Goal: Transaction & Acquisition: Purchase product/service

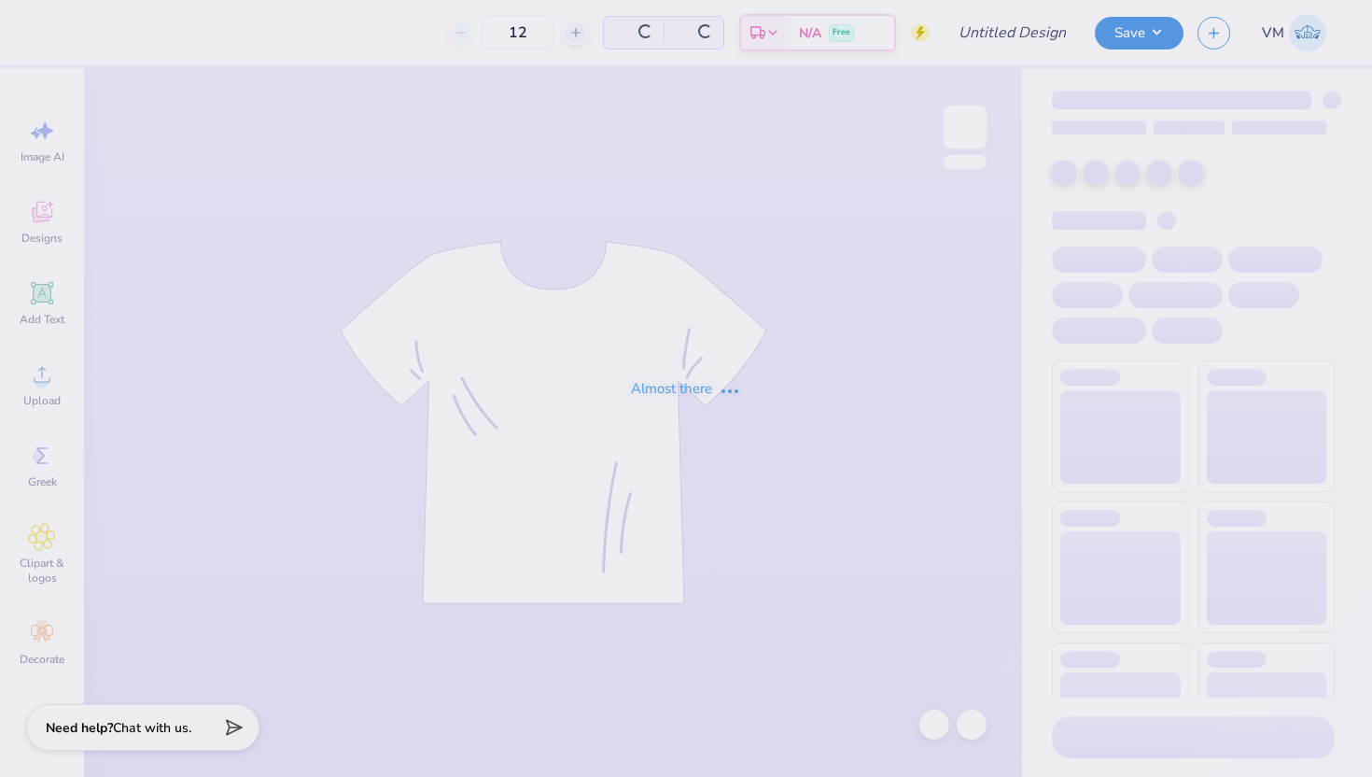
type input "PKT Parents Weekend Fall 2025"
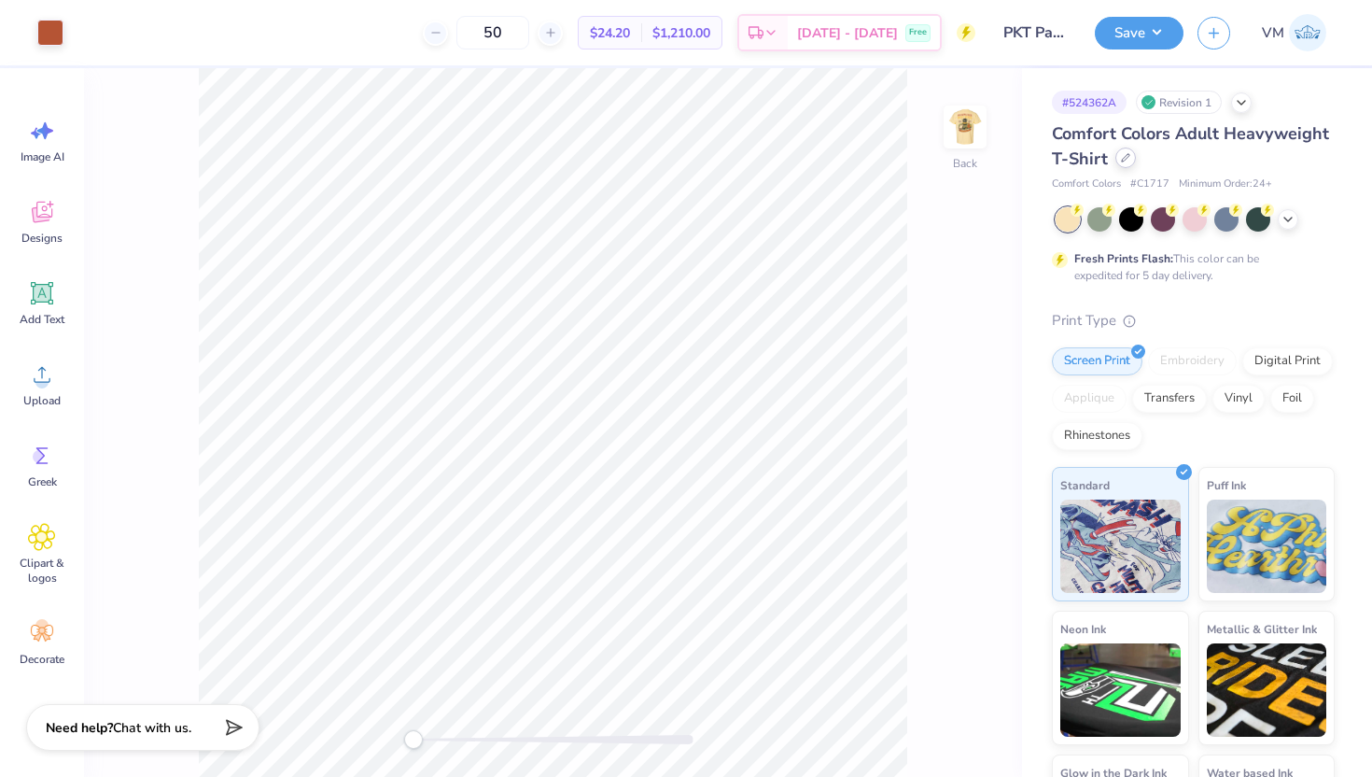
click at [1119, 162] on div at bounding box center [1126, 157] width 21 height 21
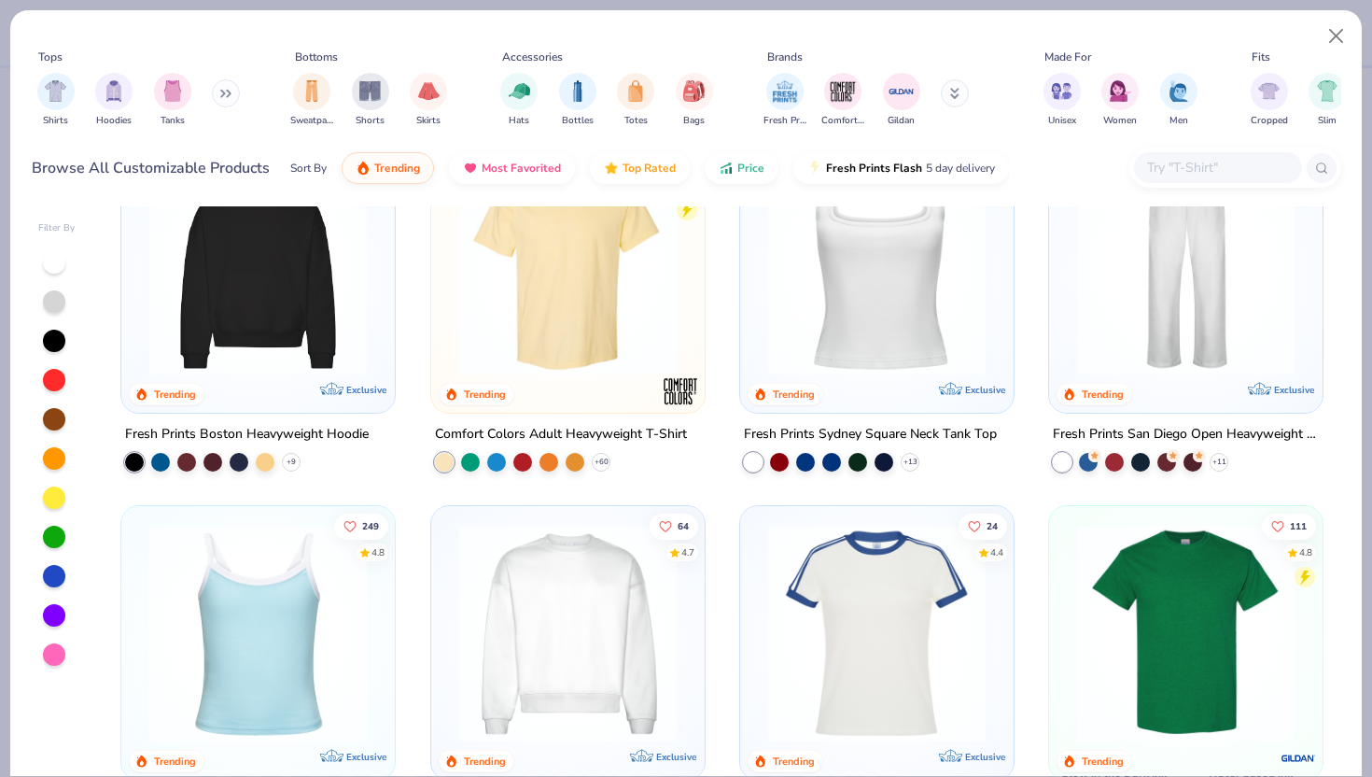
scroll to position [626, 0]
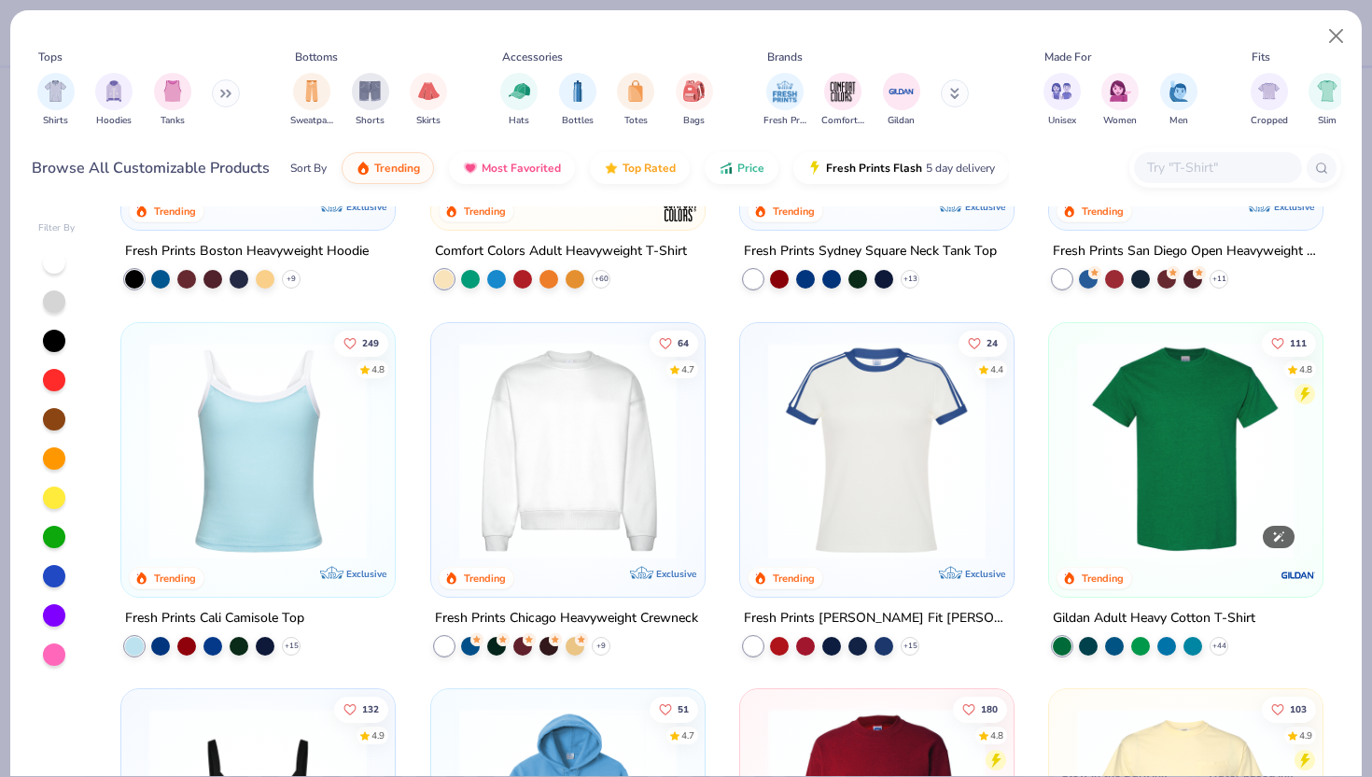
click at [1153, 501] on img at bounding box center [1186, 450] width 236 height 218
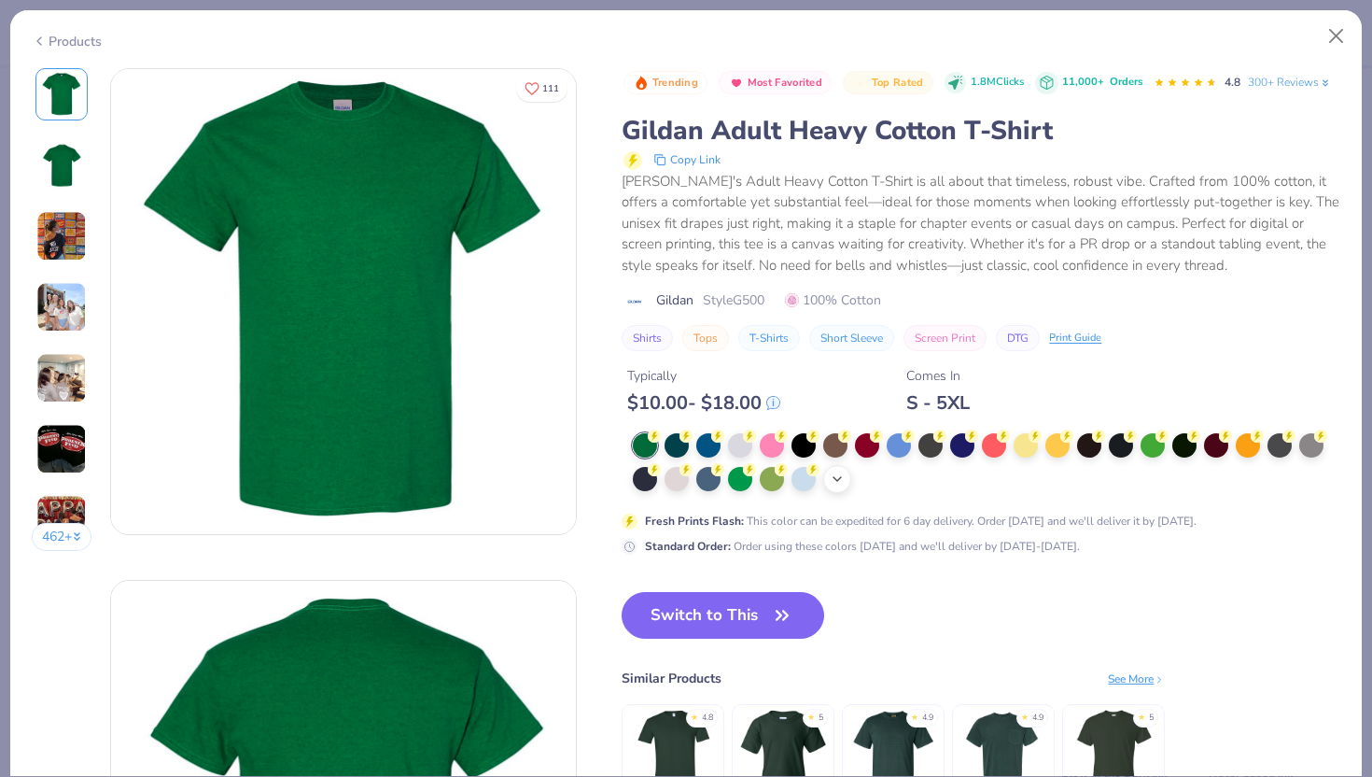
click at [839, 485] on icon at bounding box center [837, 478] width 15 height 15
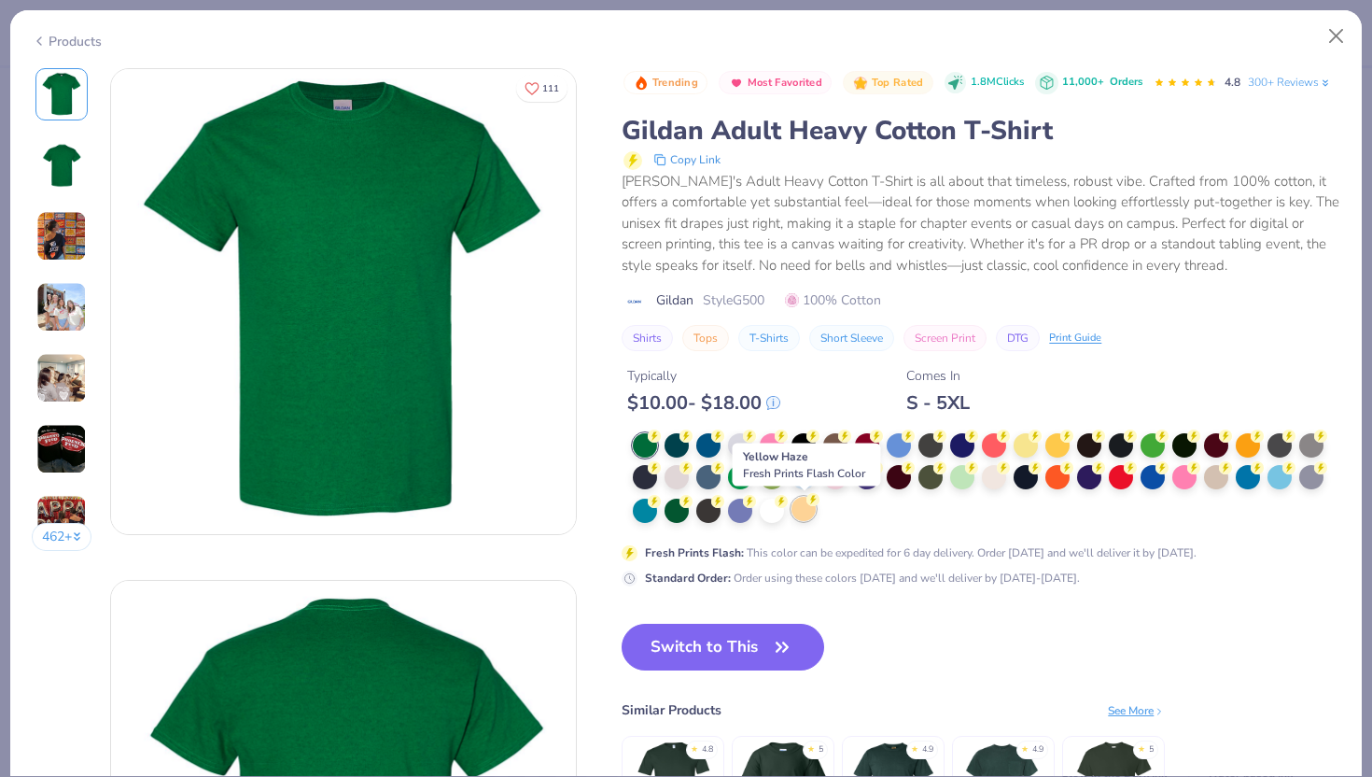
click at [812, 513] on div at bounding box center [804, 509] width 24 height 24
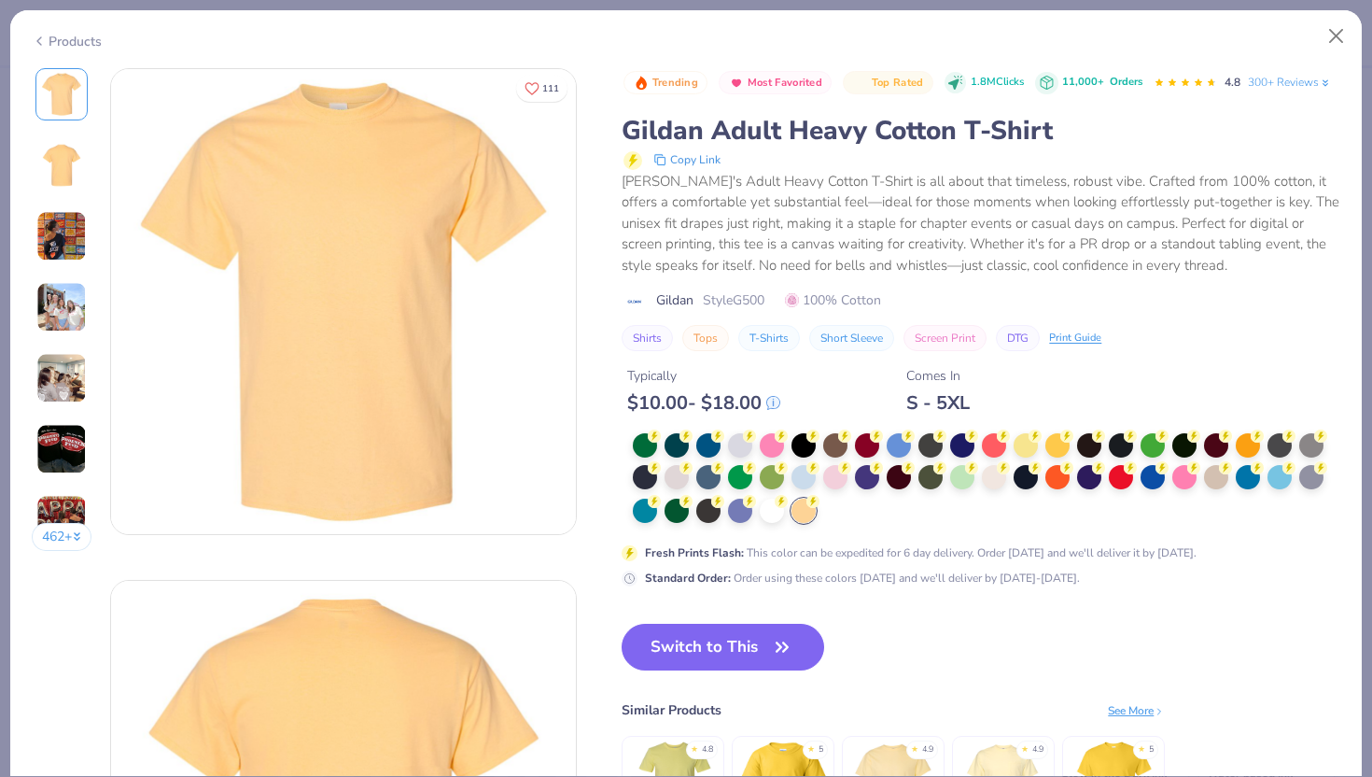
click at [54, 43] on div "Products" at bounding box center [67, 42] width 70 height 20
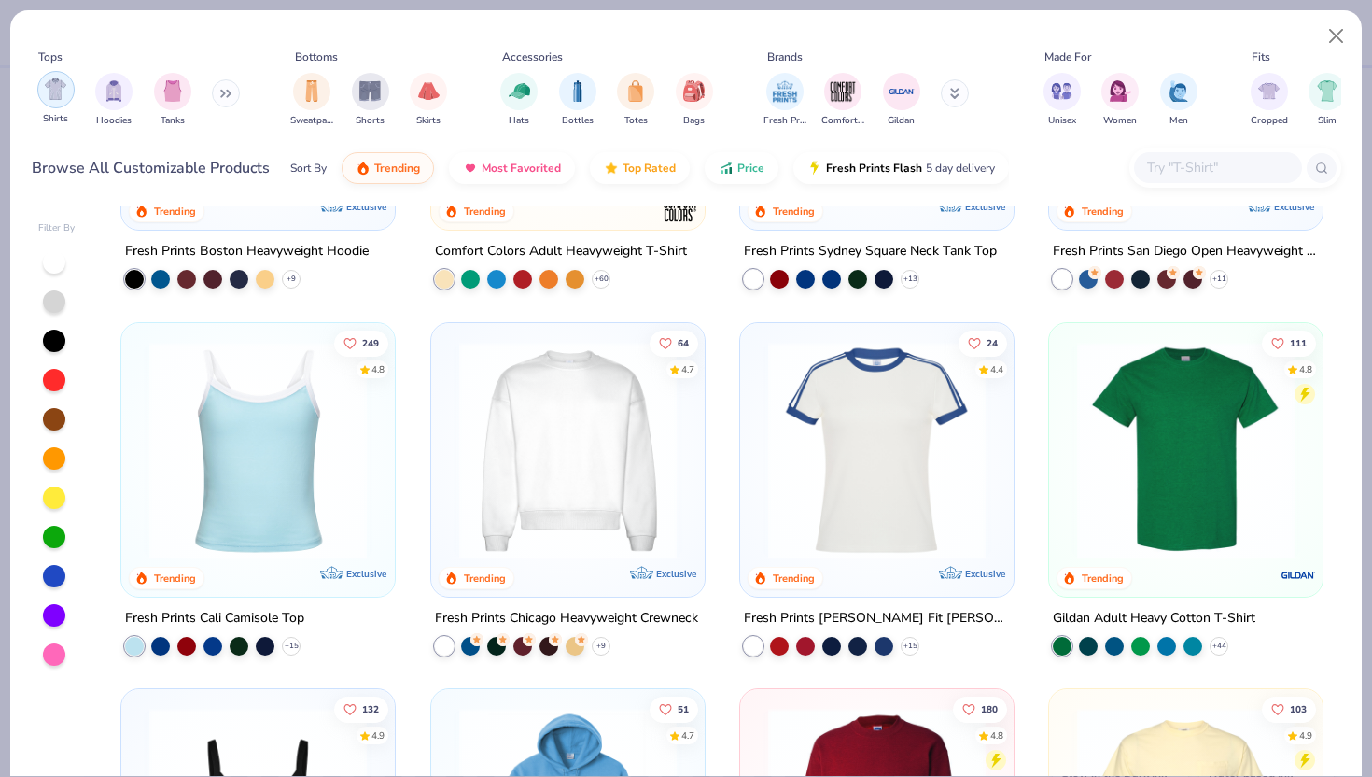
click at [53, 97] on img "filter for Shirts" at bounding box center [55, 88] width 21 height 21
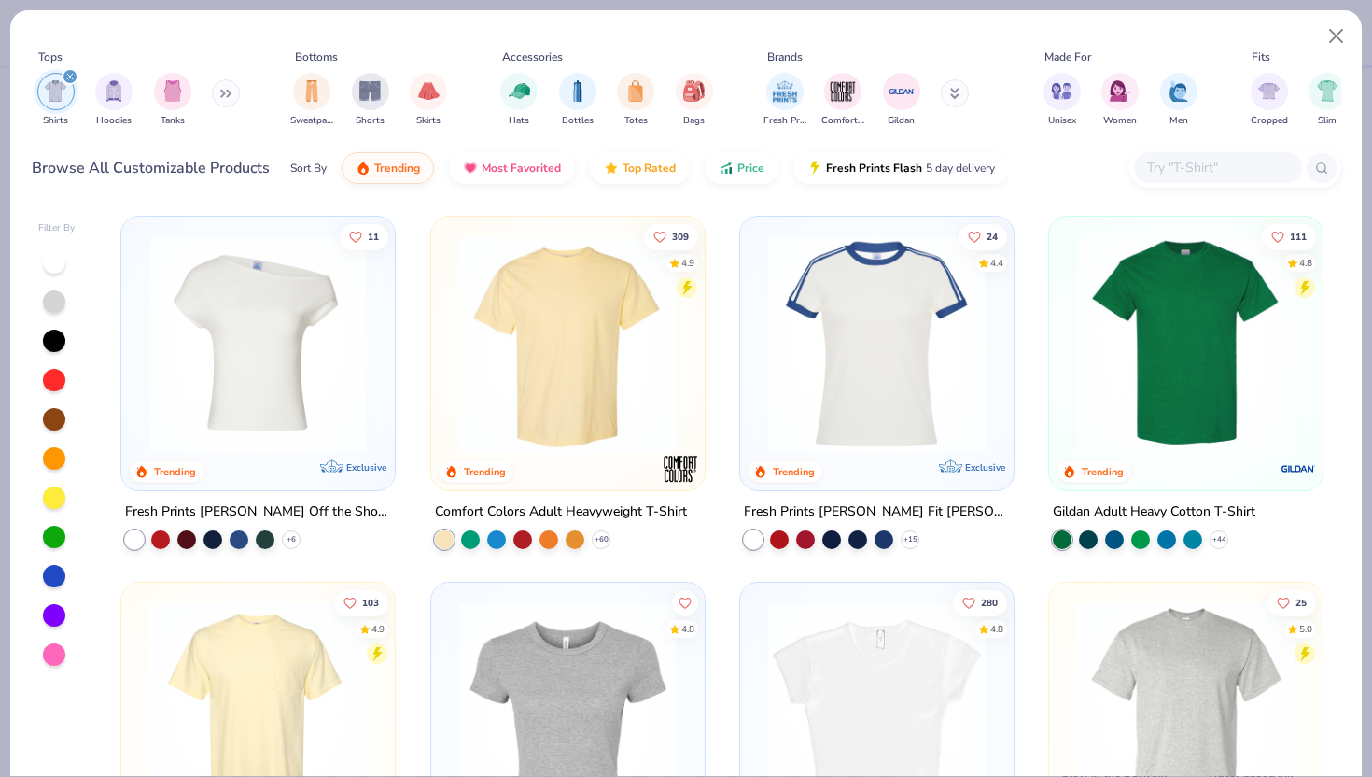
click at [53, 494] on div at bounding box center [54, 497] width 22 height 22
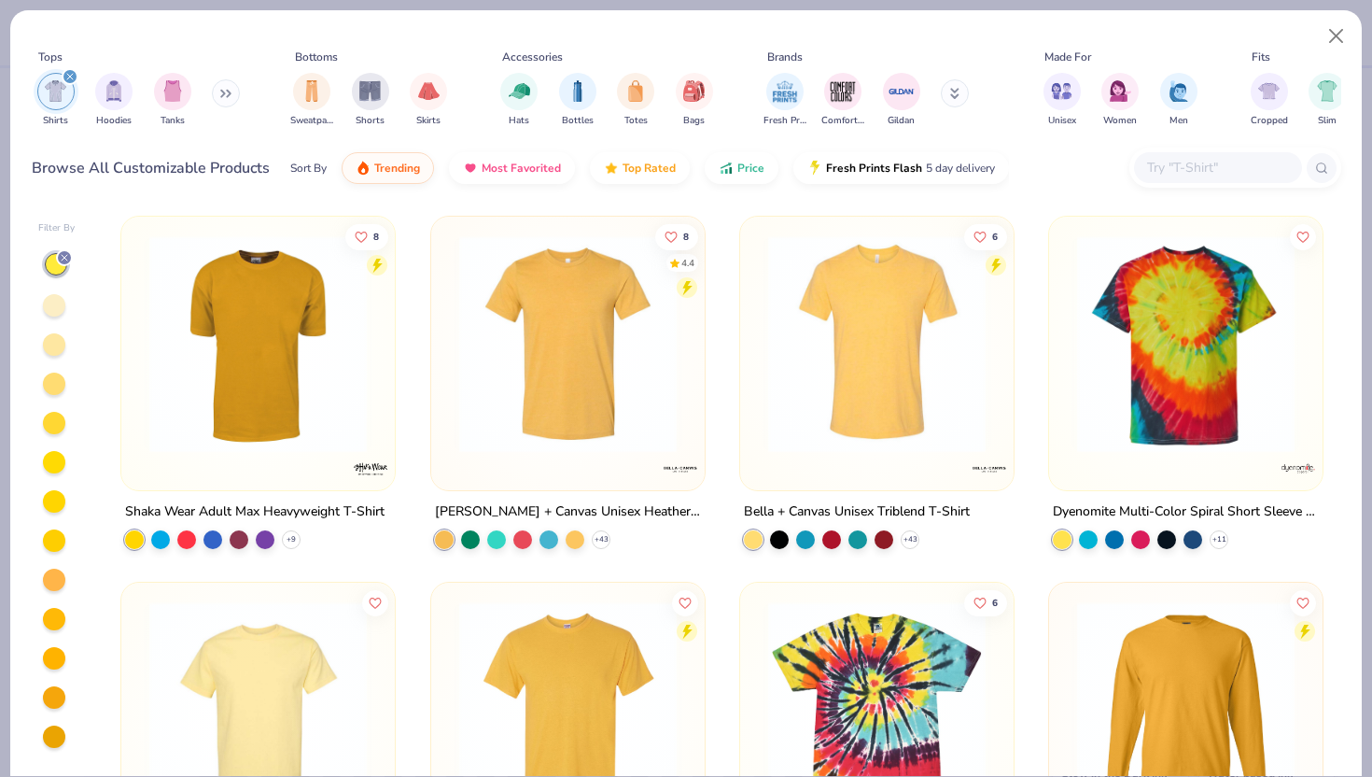
click at [59, 309] on div at bounding box center [54, 305] width 22 height 22
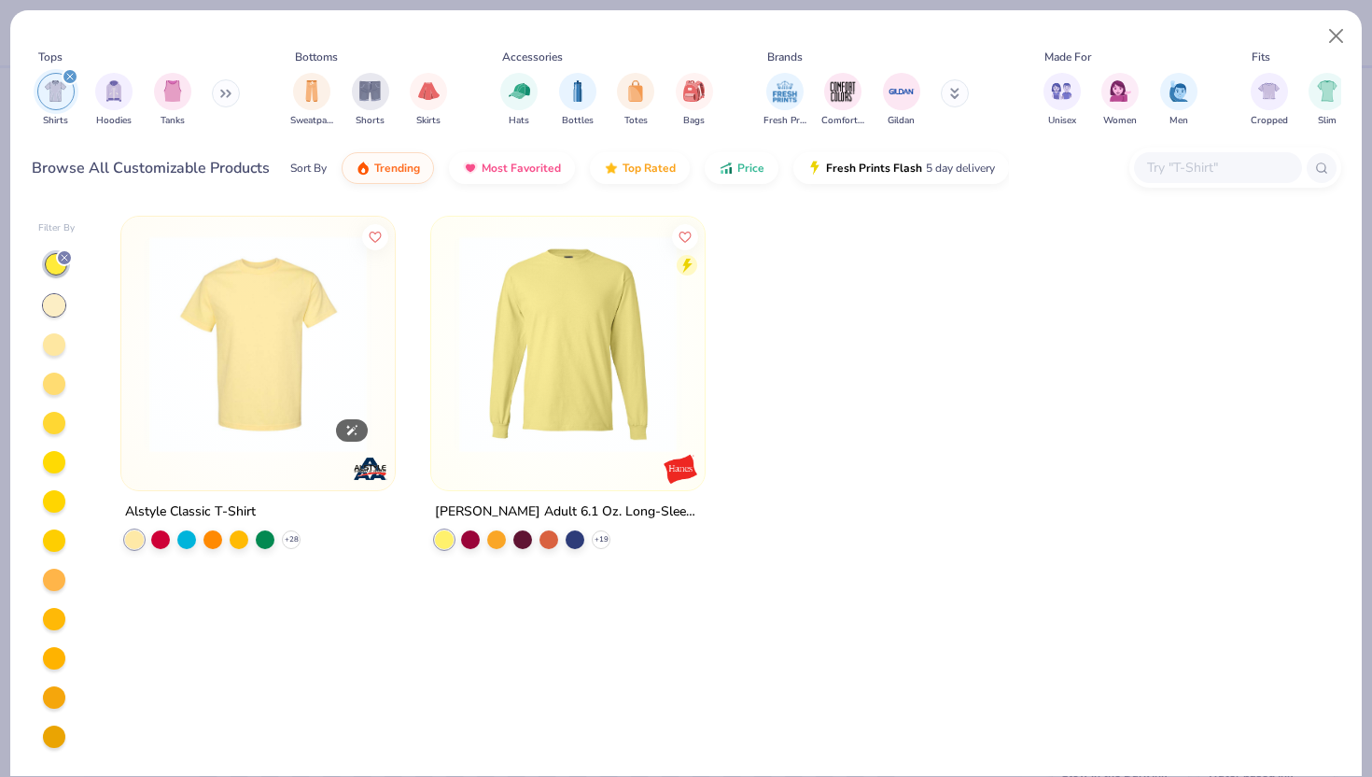
click at [306, 386] on img at bounding box center [258, 344] width 236 height 218
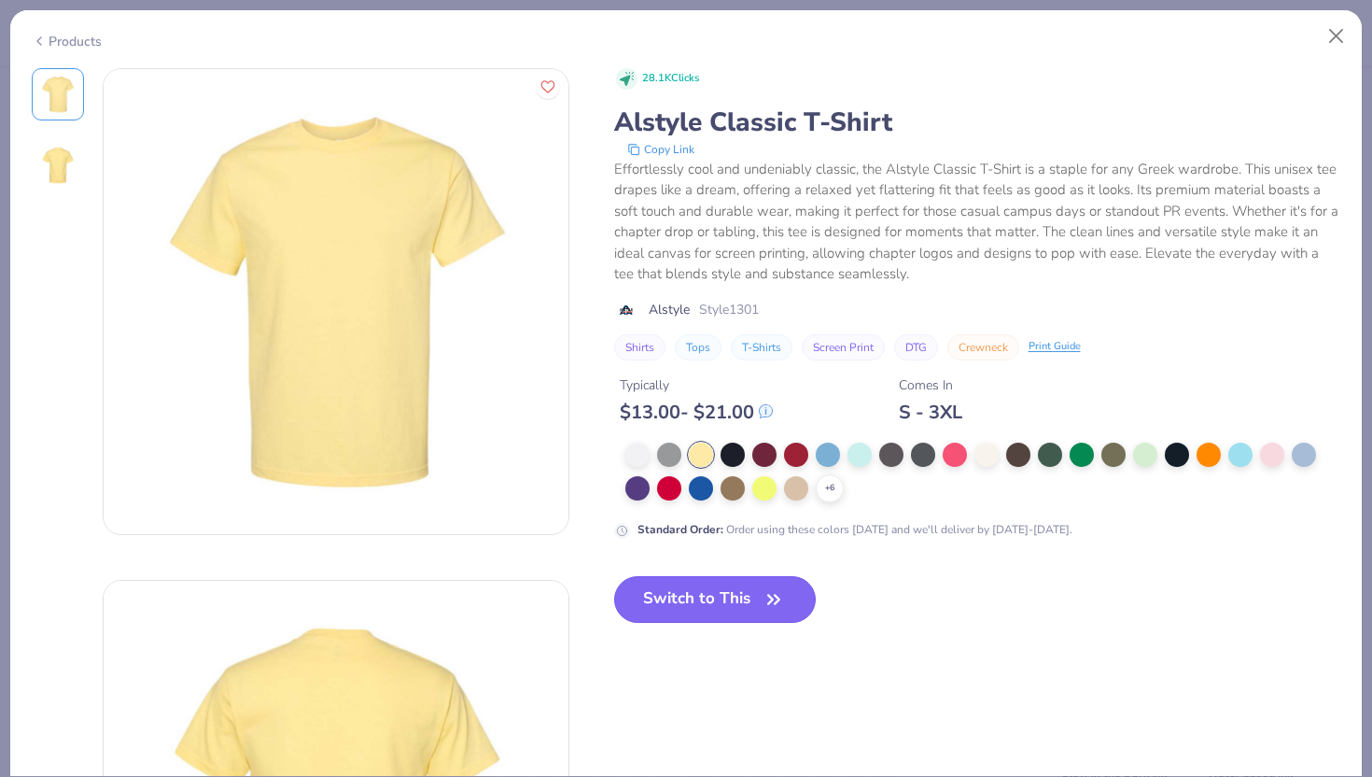
click at [761, 605] on button "Switch to This" at bounding box center [715, 599] width 203 height 47
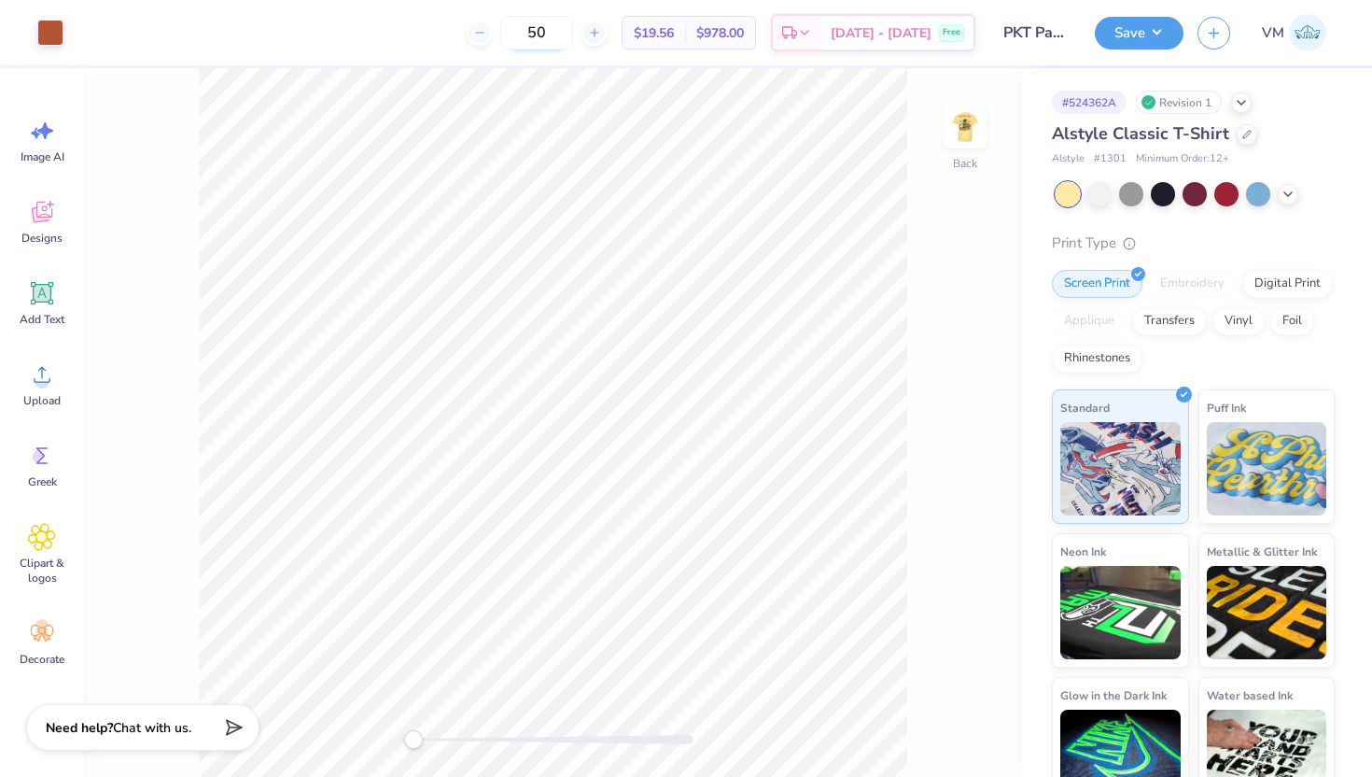
drag, startPoint x: 583, startPoint y: 36, endPoint x: 541, endPoint y: 36, distance: 41.1
click at [541, 36] on input "50" at bounding box center [536, 33] width 73 height 34
type input "2"
type input "1"
type input "24"
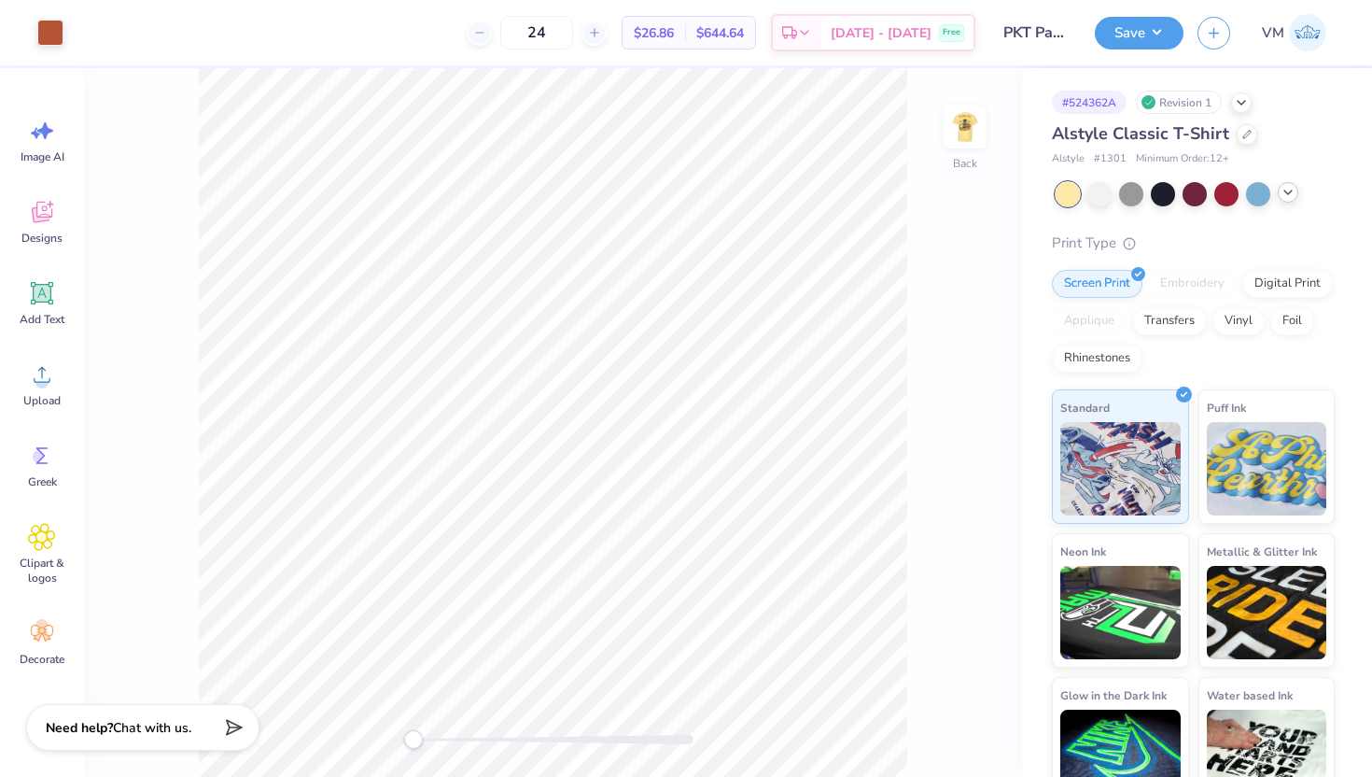
click at [1290, 188] on icon at bounding box center [1288, 192] width 15 height 15
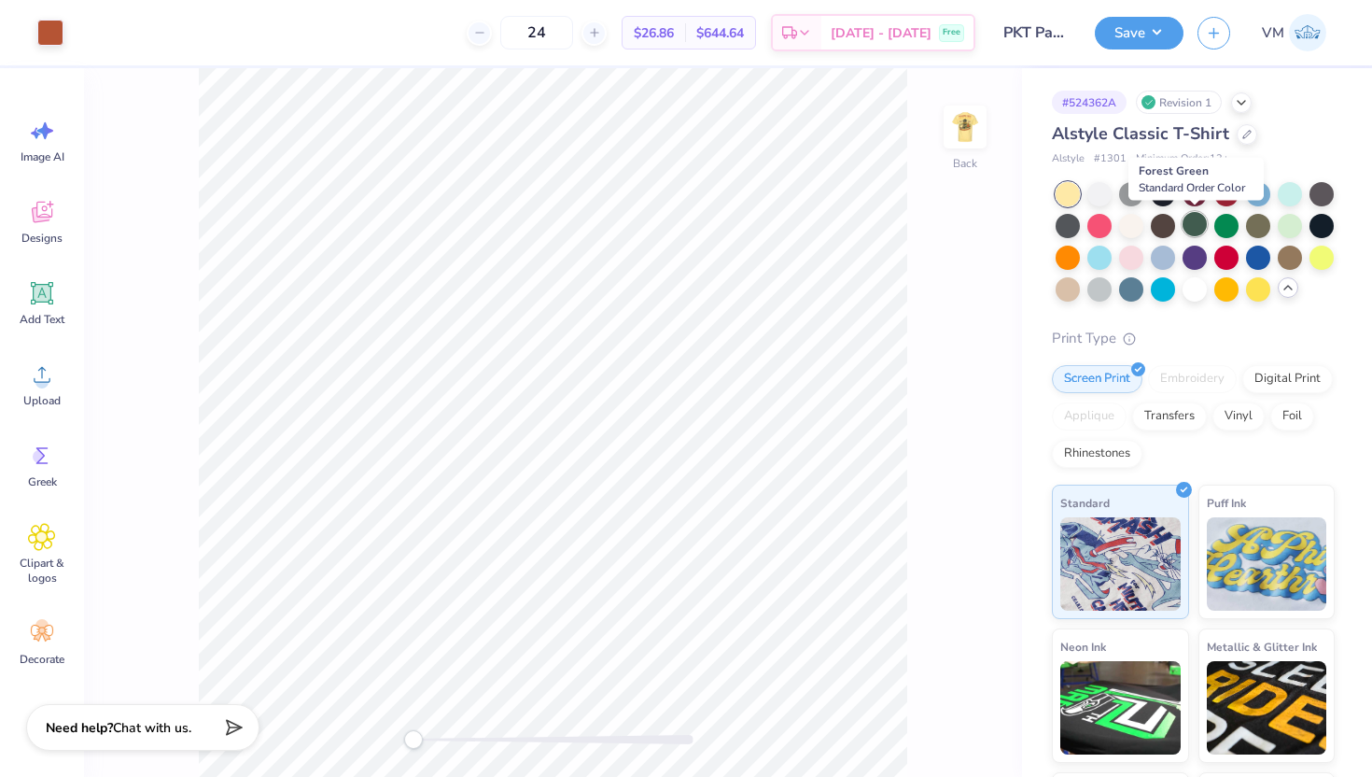
click at [1191, 226] on div at bounding box center [1195, 224] width 24 height 24
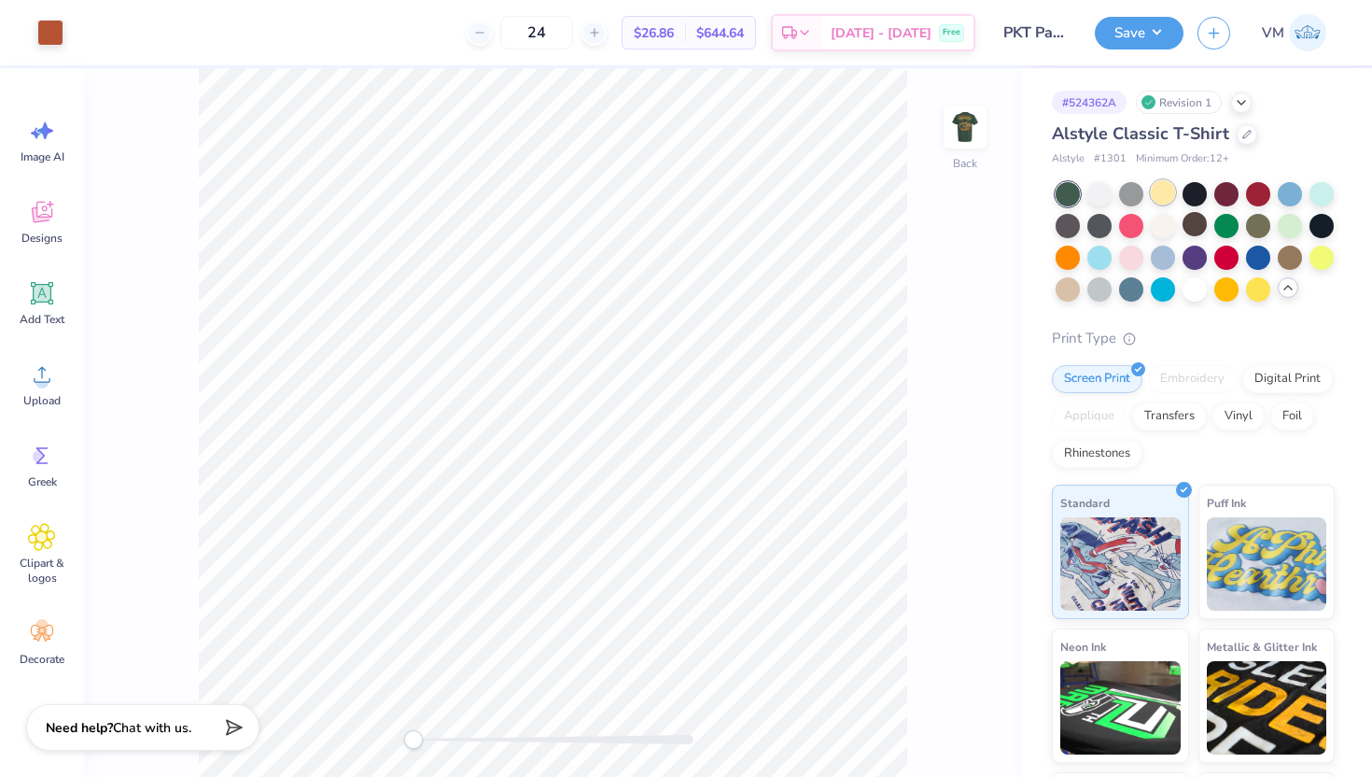
click at [1162, 191] on div at bounding box center [1163, 192] width 24 height 24
click at [1062, 294] on div at bounding box center [1068, 287] width 24 height 24
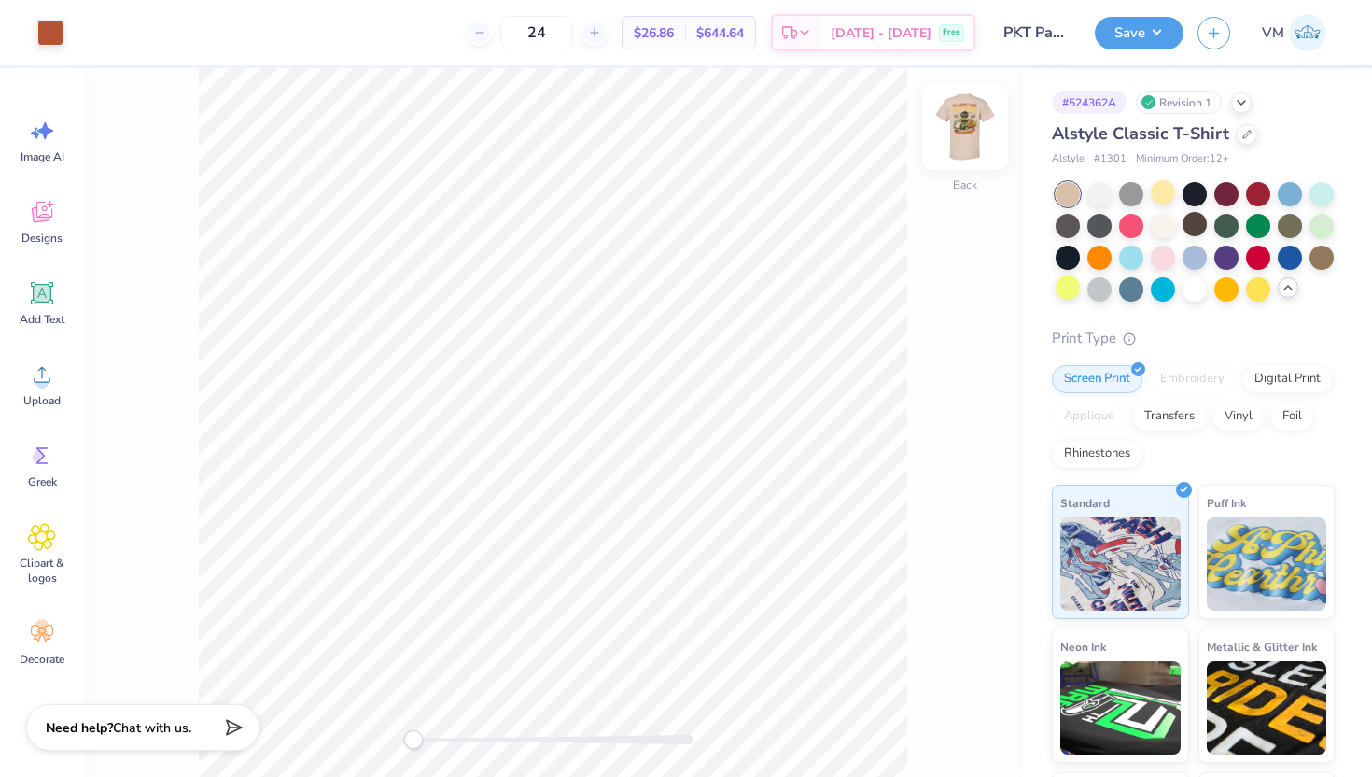
click at [962, 137] on img at bounding box center [965, 127] width 75 height 75
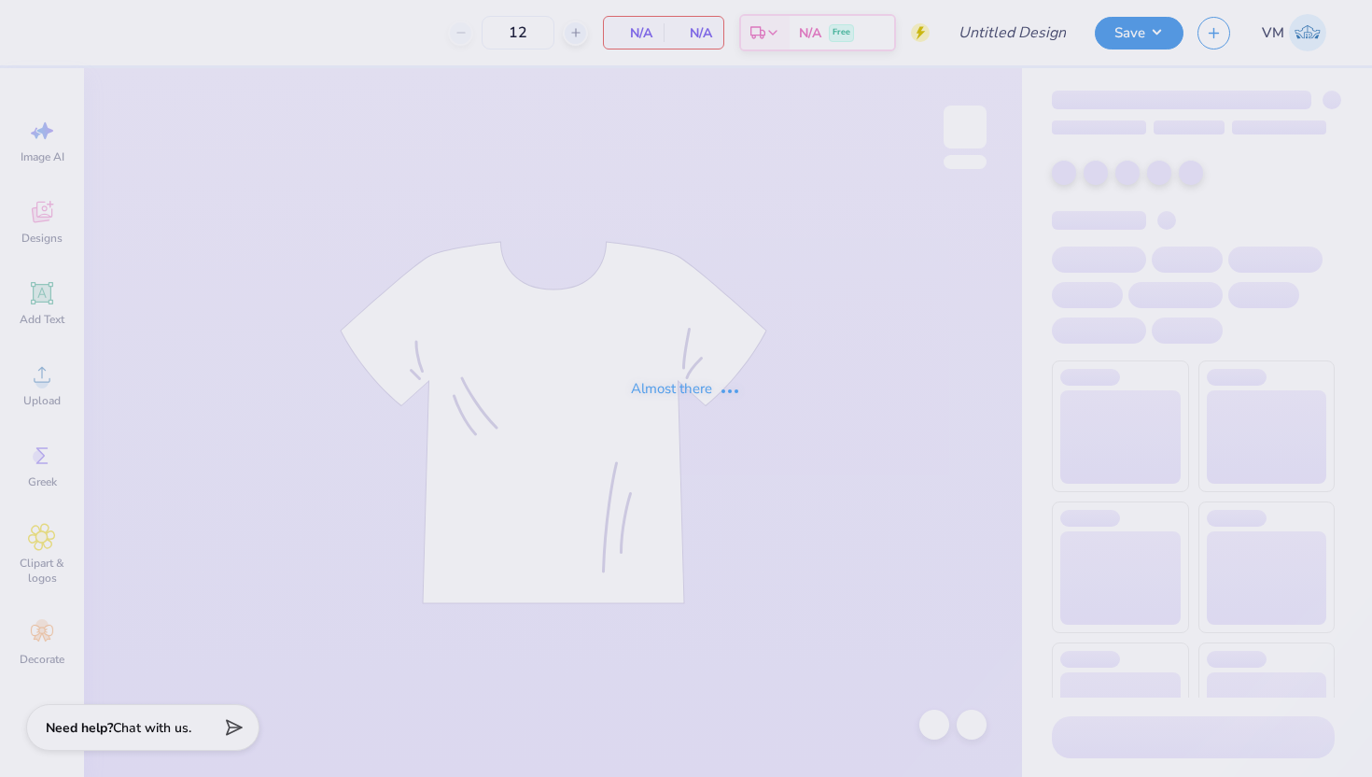
type input "PKT Parents Weekend Fall 2025"
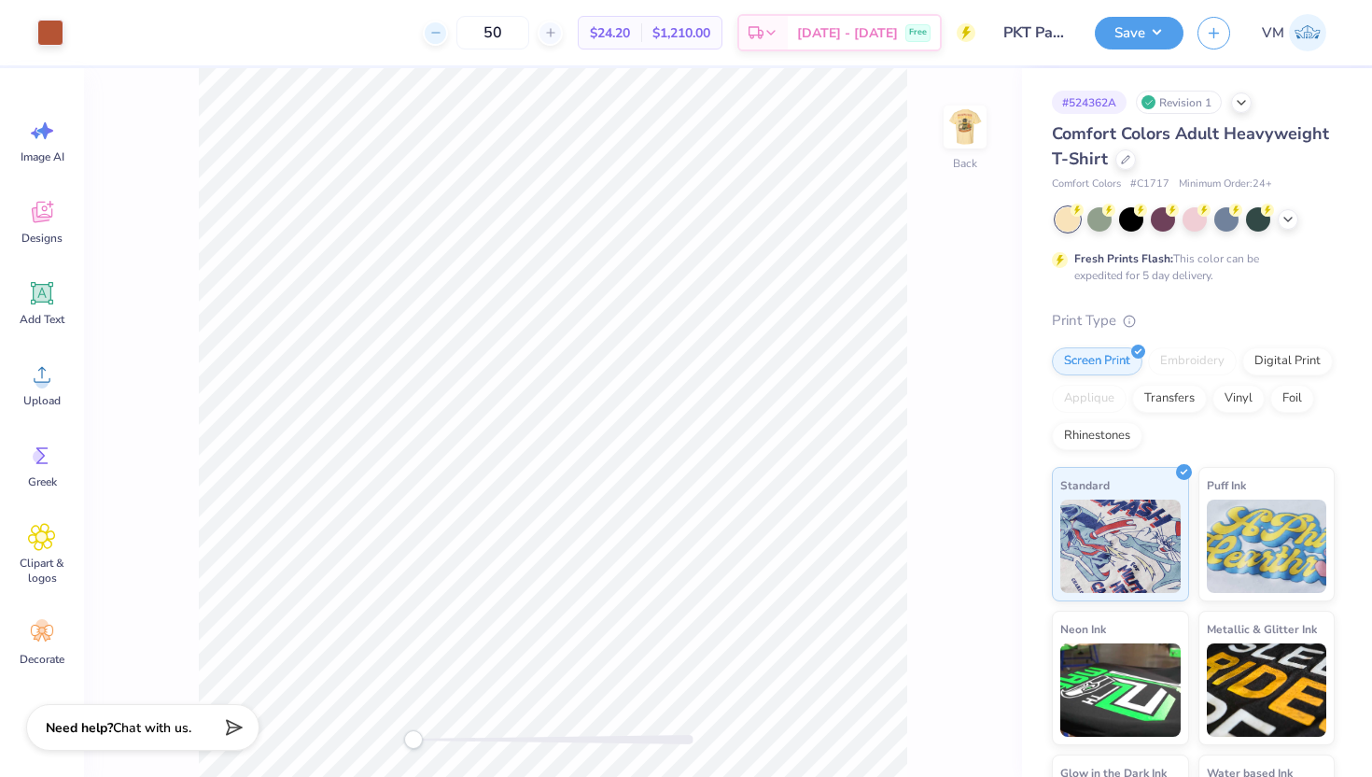
drag, startPoint x: 541, startPoint y: 33, endPoint x: 473, endPoint y: 33, distance: 68.1
click at [473, 33] on div "50" at bounding box center [493, 33] width 140 height 34
type input "24"
click at [1127, 161] on icon at bounding box center [1125, 157] width 9 height 9
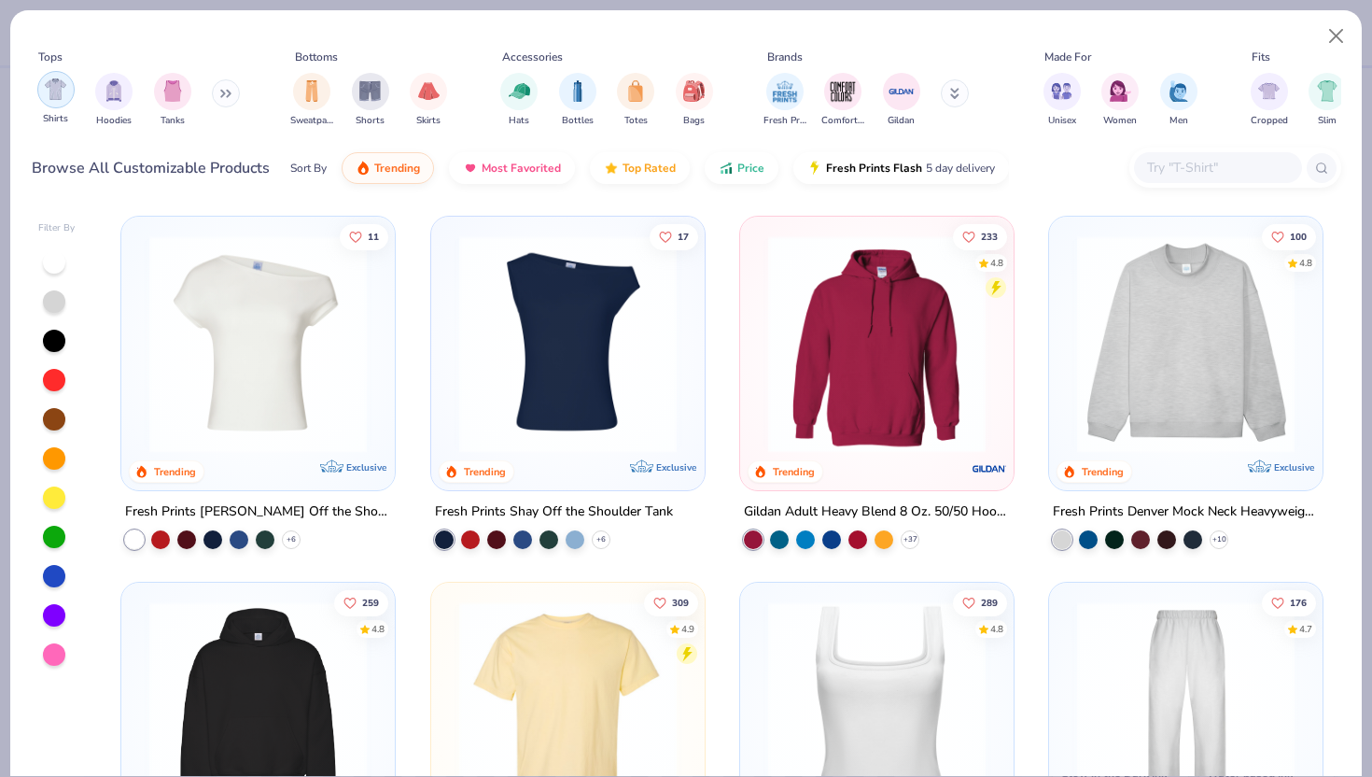
click at [50, 99] on img "filter for Shirts" at bounding box center [55, 88] width 21 height 21
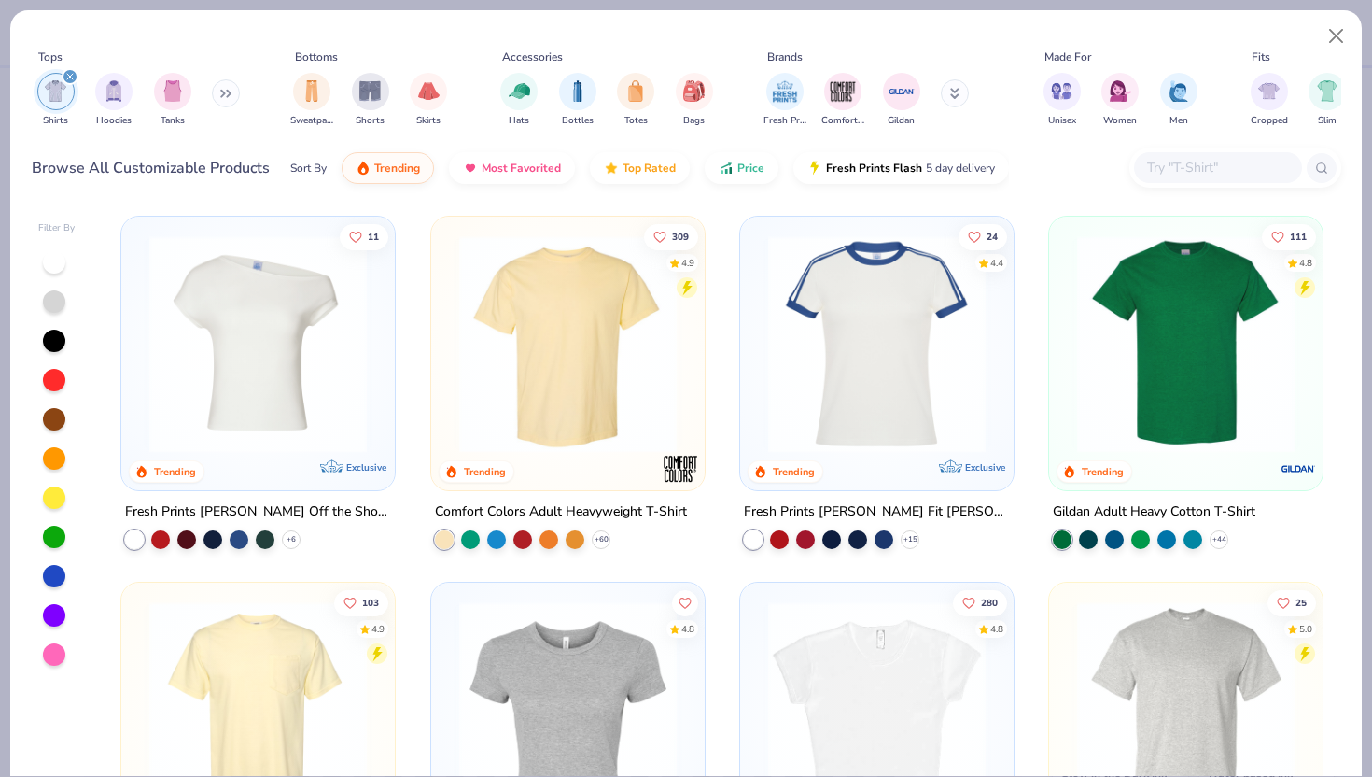
click at [60, 493] on div at bounding box center [54, 497] width 22 height 22
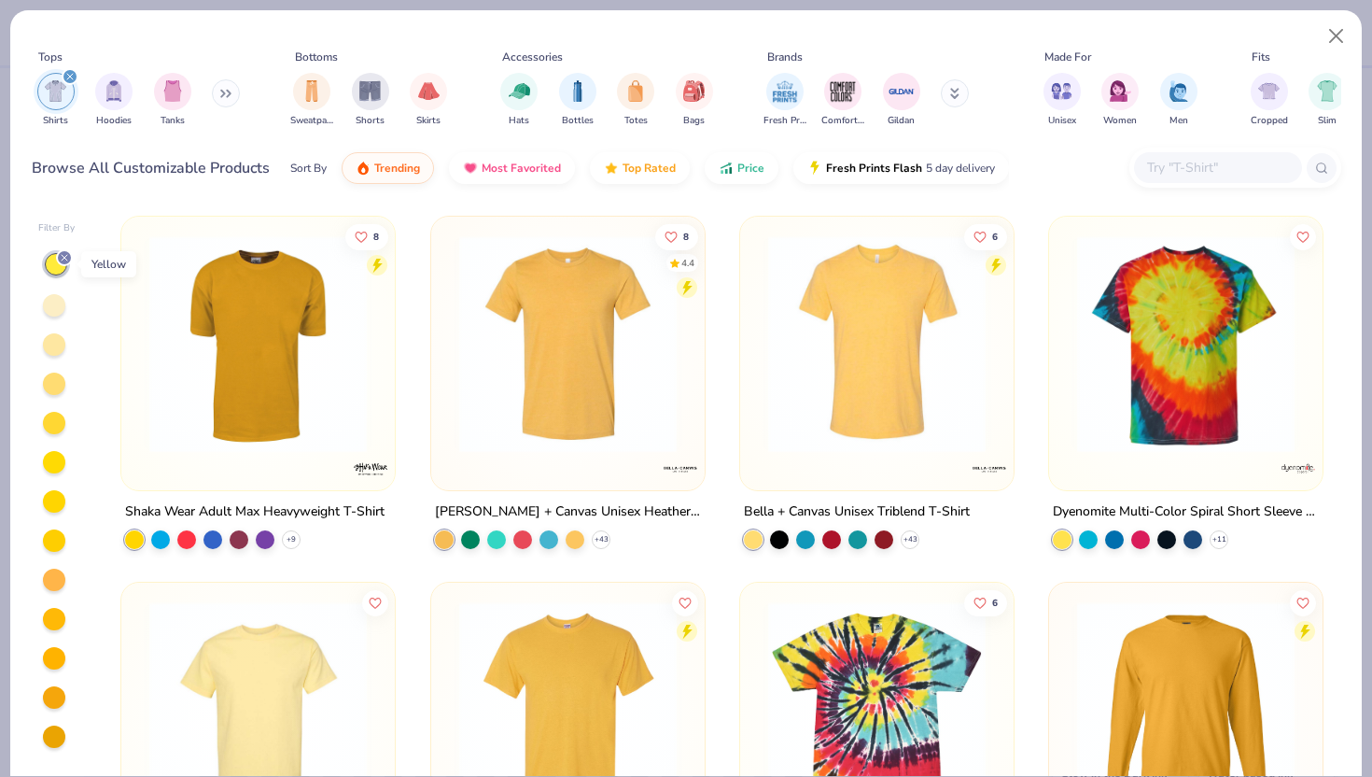
click at [67, 252] on icon at bounding box center [64, 257] width 11 height 11
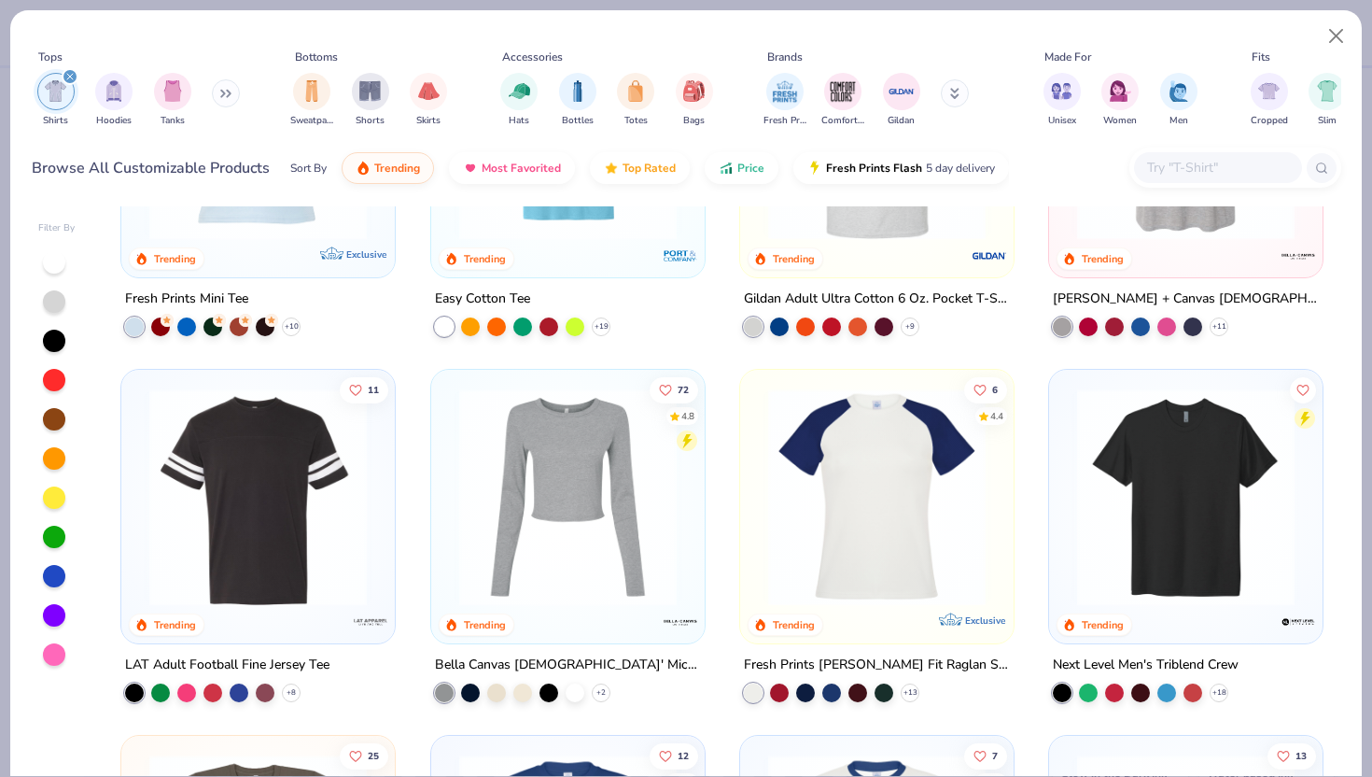
scroll to position [953, 0]
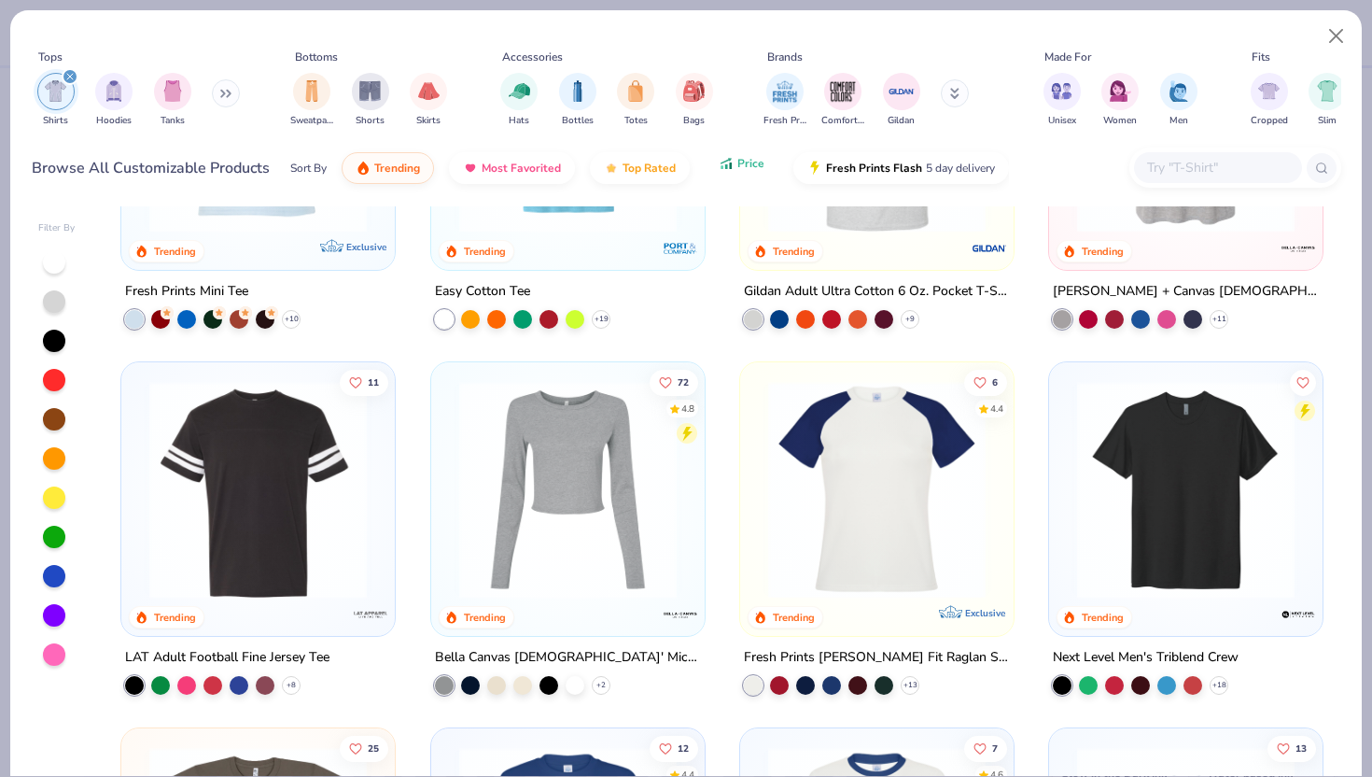
click at [731, 170] on icon "button" at bounding box center [726, 163] width 15 height 17
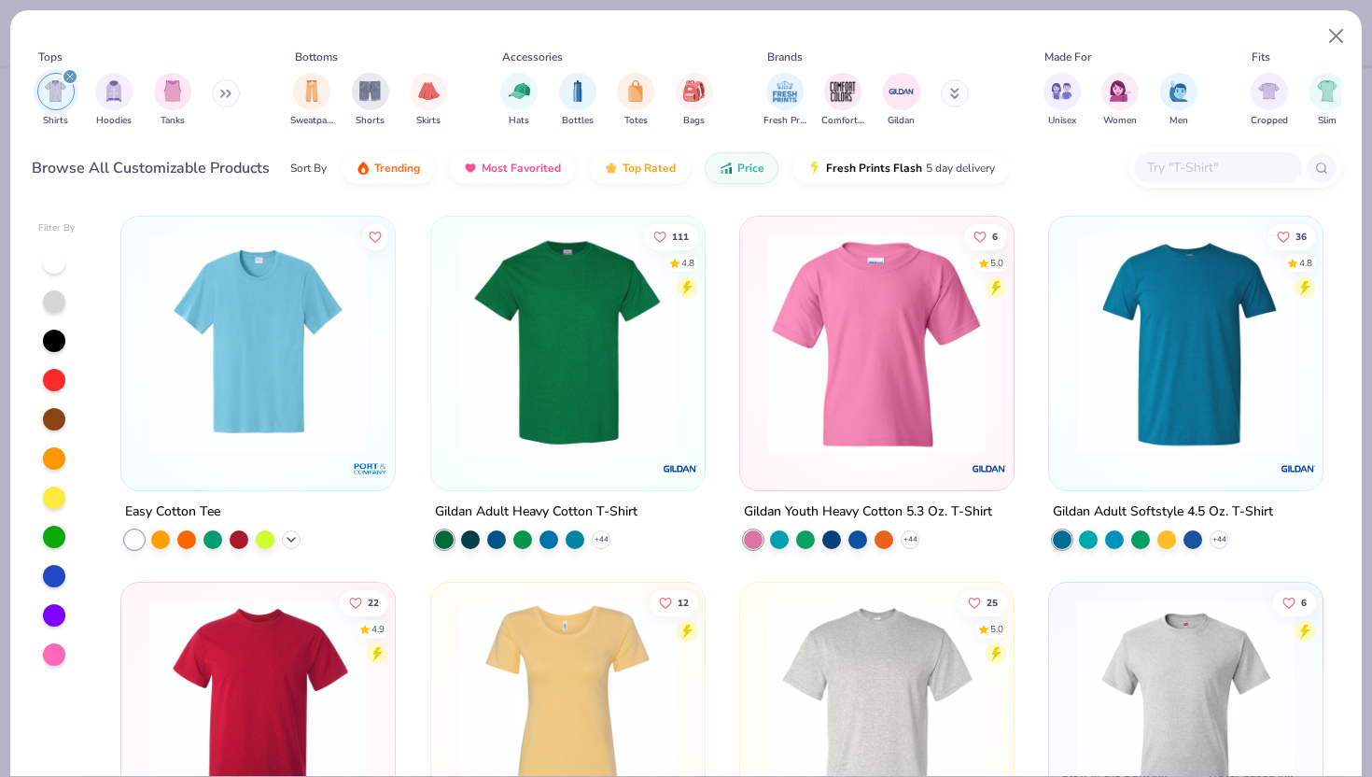
click at [288, 536] on icon at bounding box center [291, 539] width 15 height 15
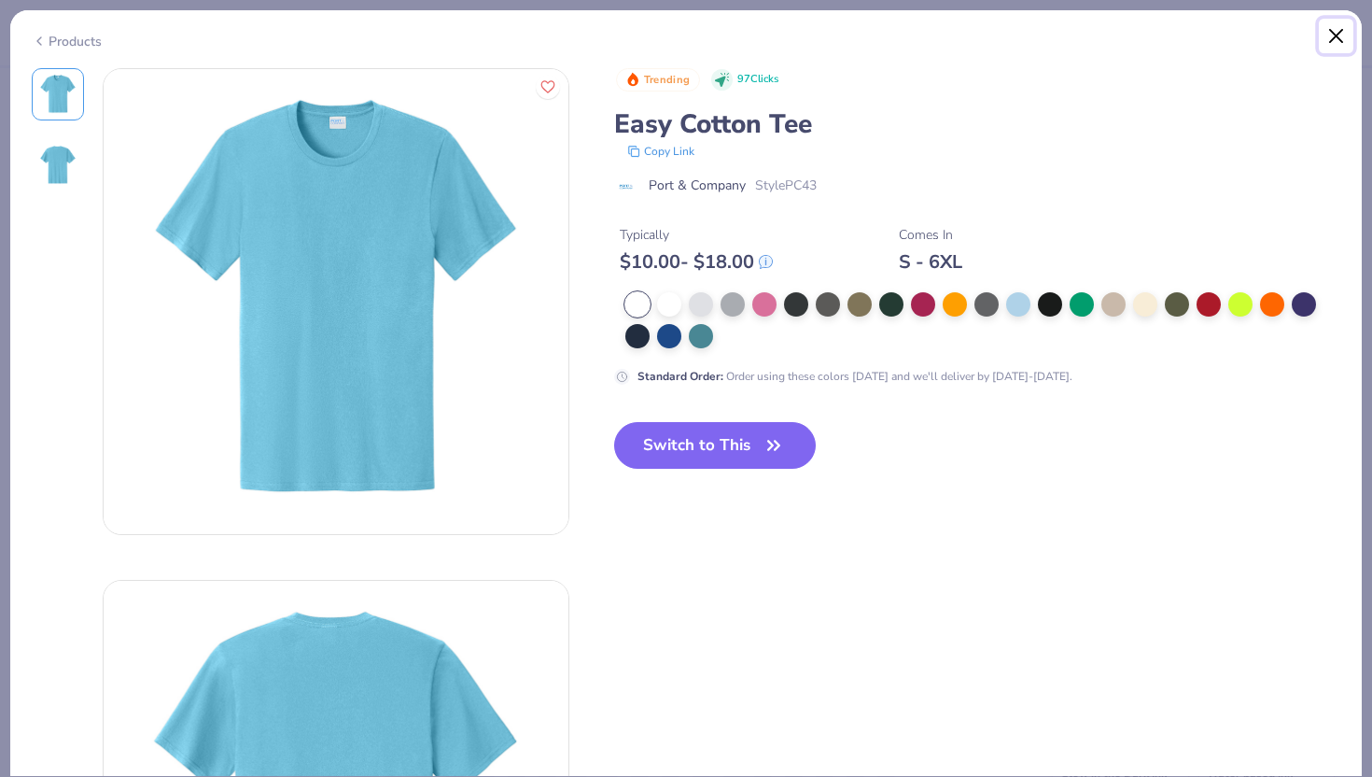
click at [1338, 31] on button "Close" at bounding box center [1336, 36] width 35 height 35
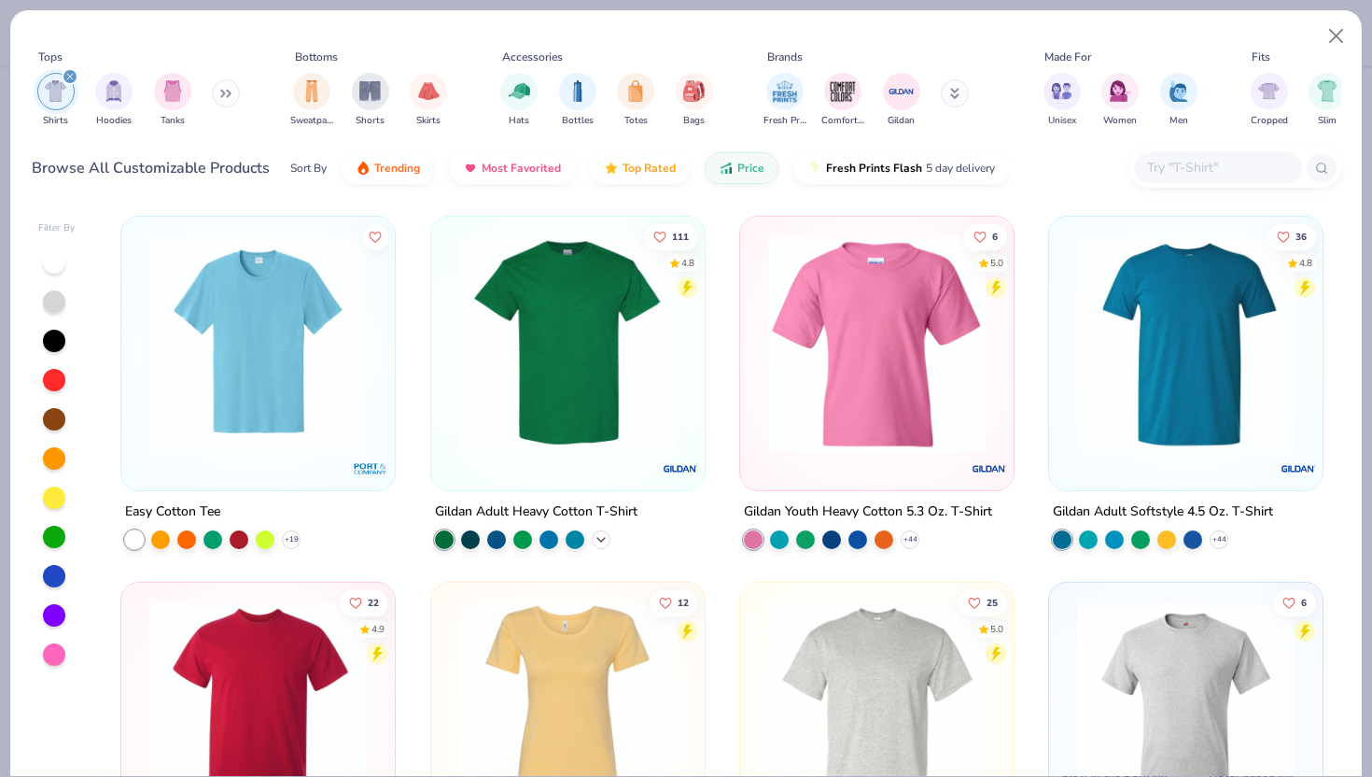
click at [597, 541] on icon at bounding box center [601, 539] width 15 height 15
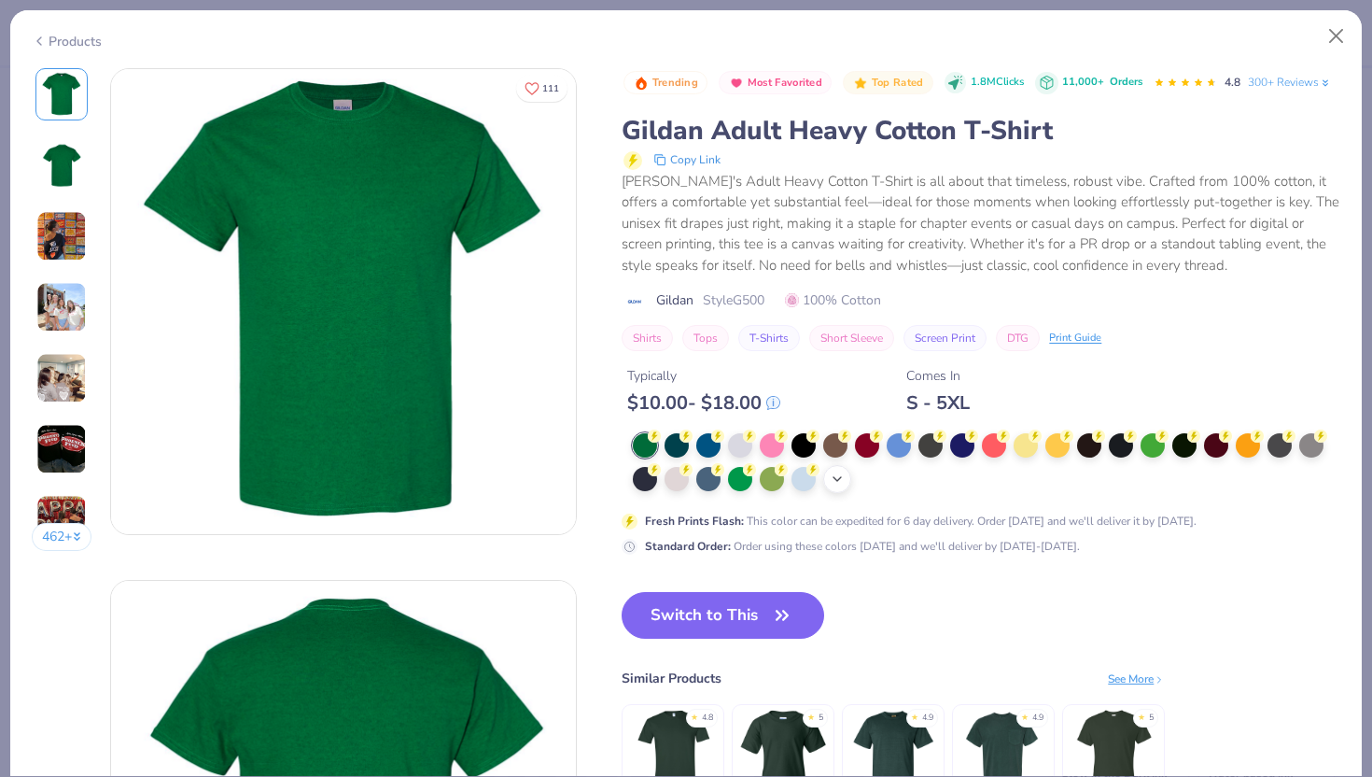
click at [836, 483] on icon at bounding box center [837, 478] width 15 height 15
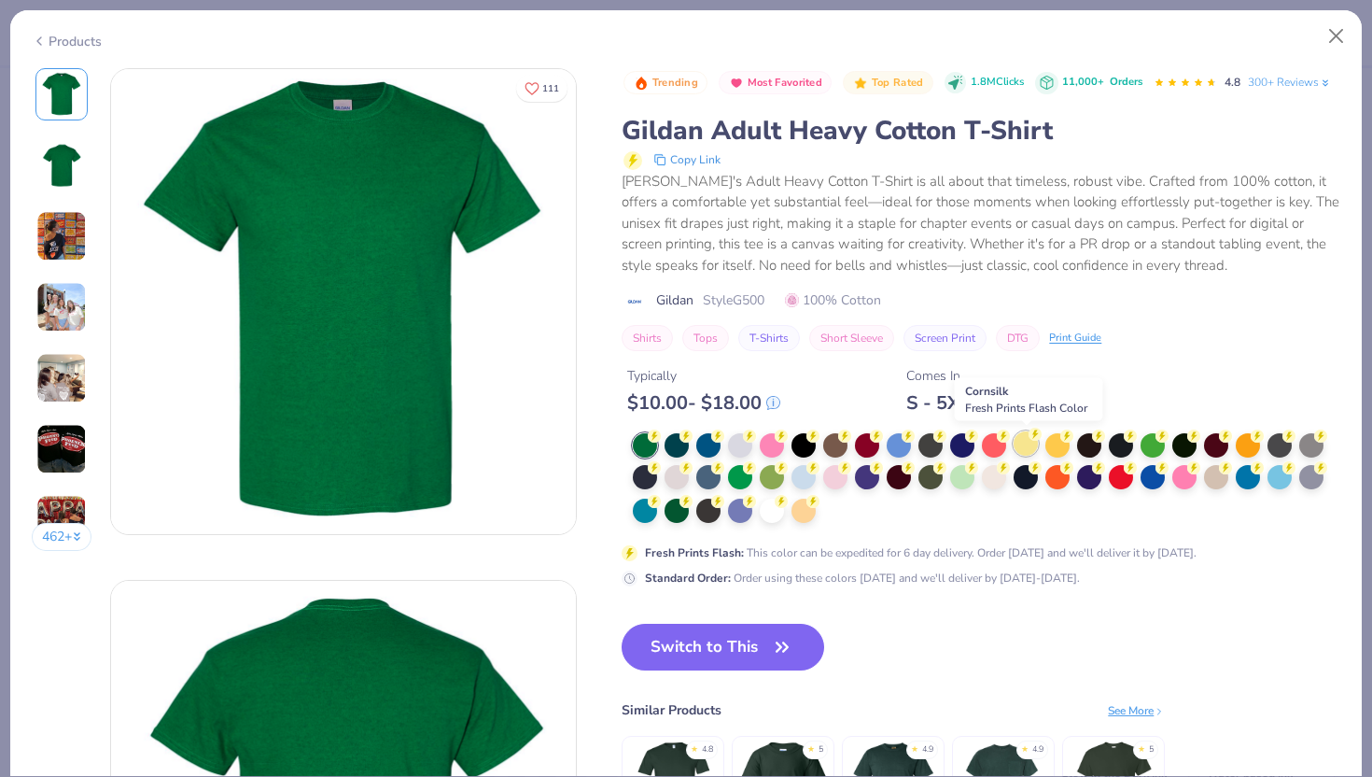
click at [1030, 443] on div at bounding box center [1026, 443] width 24 height 24
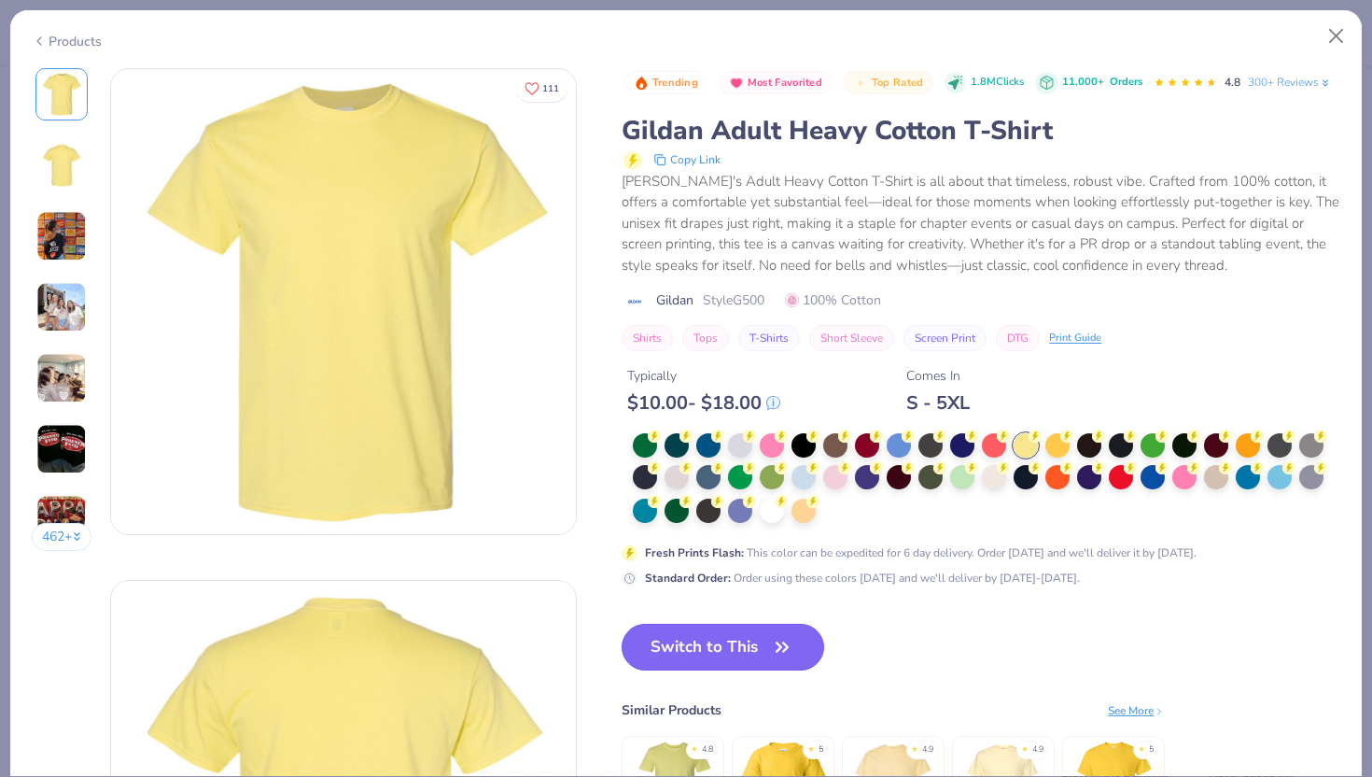
click at [762, 644] on button "Switch to This" at bounding box center [723, 647] width 203 height 47
